Goal: Navigation & Orientation: Find specific page/section

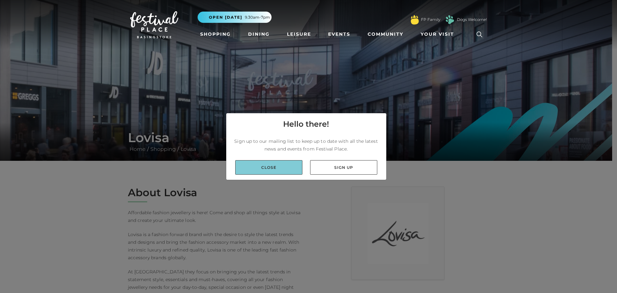
click at [277, 169] on link "Close" at bounding box center [268, 167] width 67 height 14
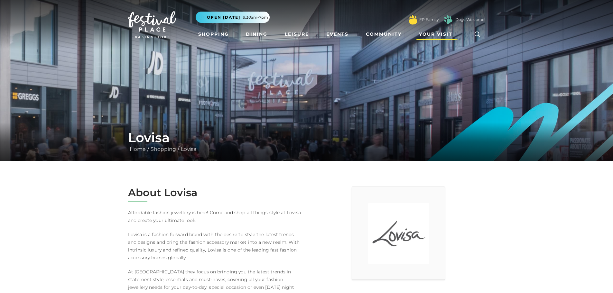
click at [437, 32] on span "Your Visit" at bounding box center [435, 34] width 33 height 7
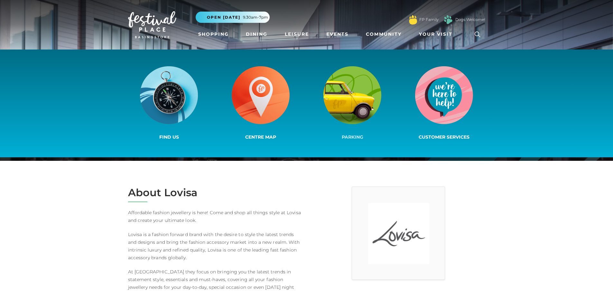
click at [359, 94] on img at bounding box center [352, 95] width 58 height 58
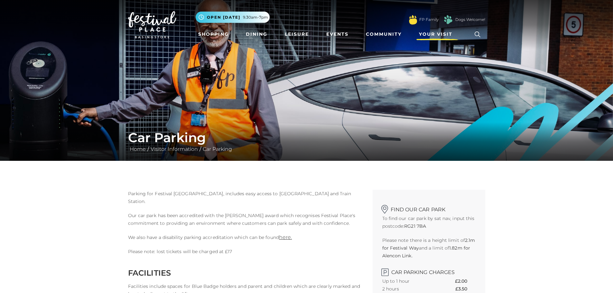
click at [428, 33] on span "Your Visit" at bounding box center [435, 34] width 33 height 7
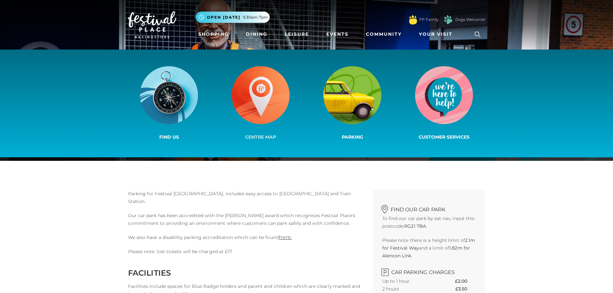
click at [243, 95] on img at bounding box center [261, 95] width 58 height 58
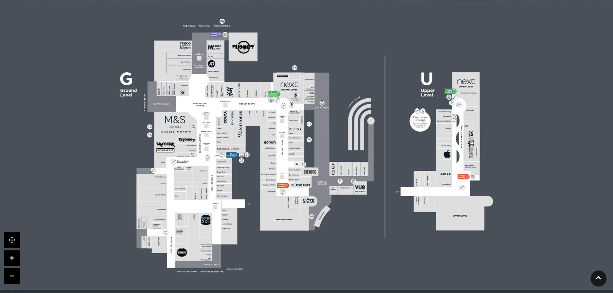
scroll to position [161, 0]
click at [210, 187] on polygon at bounding box center [223, 166] width 175 height 203
click at [211, 187] on polygon at bounding box center [223, 166] width 175 height 203
click at [341, 146] on rect at bounding box center [306, 144] width 410 height 289
click at [9, 256] on link at bounding box center [12, 258] width 16 height 16
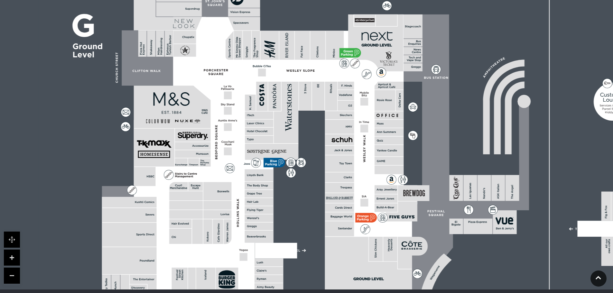
drag, startPoint x: 184, startPoint y: 204, endPoint x: 285, endPoint y: 204, distance: 100.6
click at [285, 204] on rect at bounding box center [408, 144] width 739 height 521
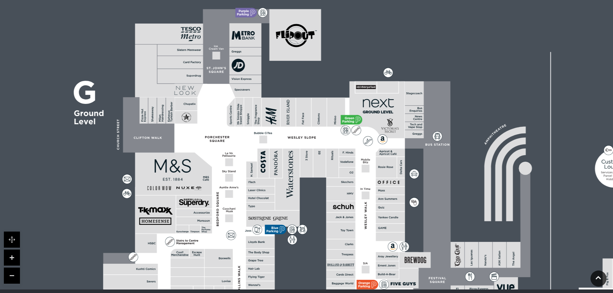
drag, startPoint x: 241, startPoint y: 173, endPoint x: 242, endPoint y: 240, distance: 66.9
click at [242, 240] on polygon at bounding box center [260, 250] width 315 height 365
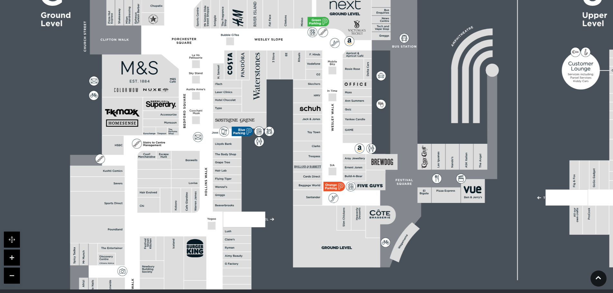
drag, startPoint x: 289, startPoint y: 172, endPoint x: 316, endPoint y: 139, distance: 42.7
click at [316, 139] on rect at bounding box center [307, 132] width 29 height 17
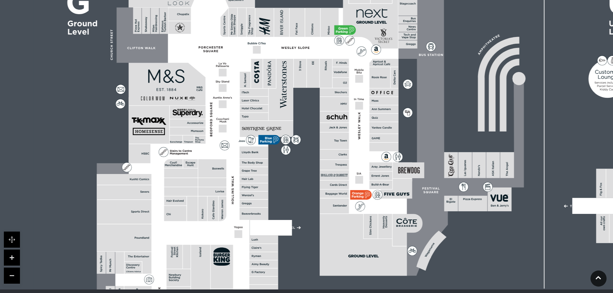
drag, startPoint x: 262, startPoint y: 168, endPoint x: 288, endPoint y: 176, distance: 28.0
click at [288, 176] on rect at bounding box center [402, 121] width 739 height 521
click at [11, 278] on link at bounding box center [12, 276] width 16 height 16
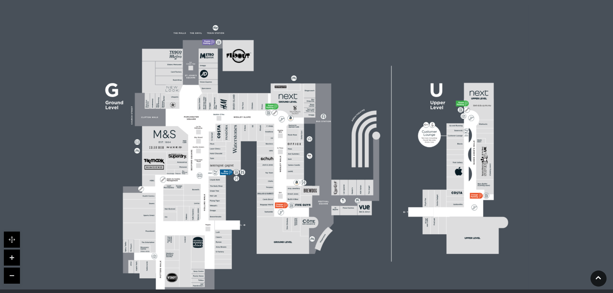
drag, startPoint x: 277, startPoint y: 133, endPoint x: 268, endPoint y: 164, distance: 31.7
click at [268, 164] on icon at bounding box center [307, 161] width 556 height 313
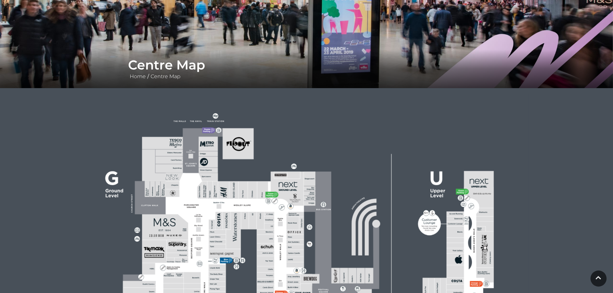
scroll to position [0, 0]
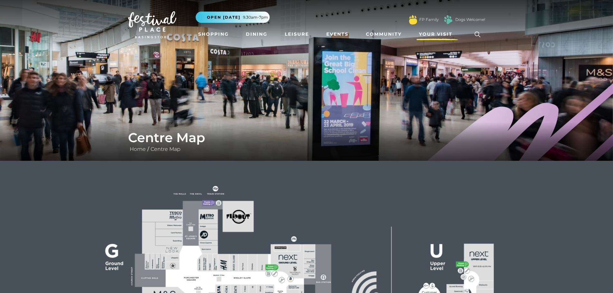
click at [441, 29] on link "Your Visit" at bounding box center [437, 34] width 42 height 12
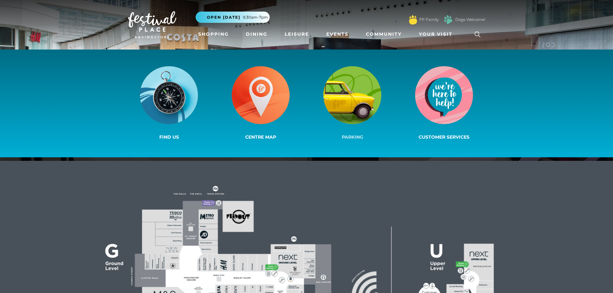
click at [373, 95] on img at bounding box center [352, 95] width 58 height 58
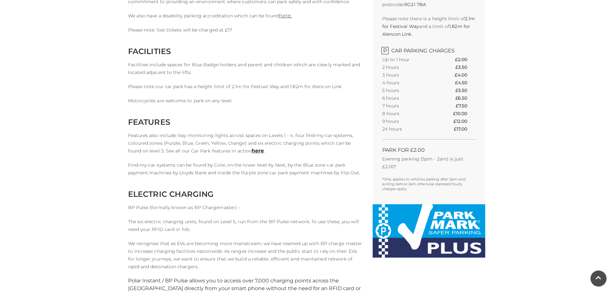
scroll to position [225, 0]
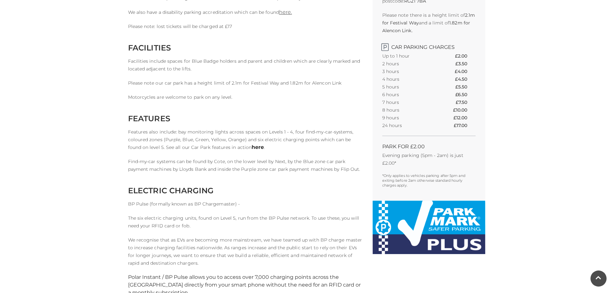
click at [251, 149] on link "here" at bounding box center [257, 147] width 12 height 6
